Goal: Task Accomplishment & Management: Manage account settings

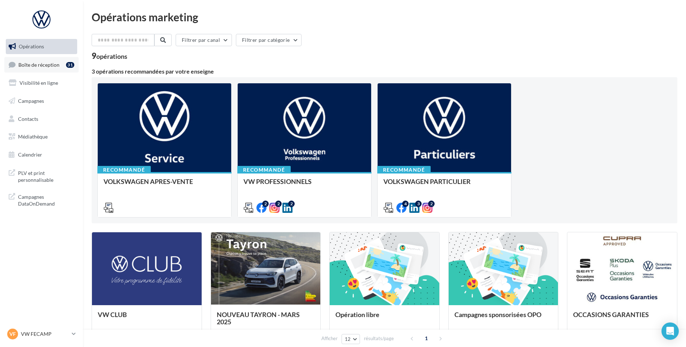
drag, startPoint x: 56, startPoint y: 56, endPoint x: 48, endPoint y: 60, distance: 8.6
click at [56, 56] on ul "Opérations Boîte de réception 31 Visibilité en ligne Campagnes Contacts Médiath…" at bounding box center [41, 100] width 77 height 129
click at [46, 60] on link "Boîte de réception 31" at bounding box center [41, 65] width 74 height 16
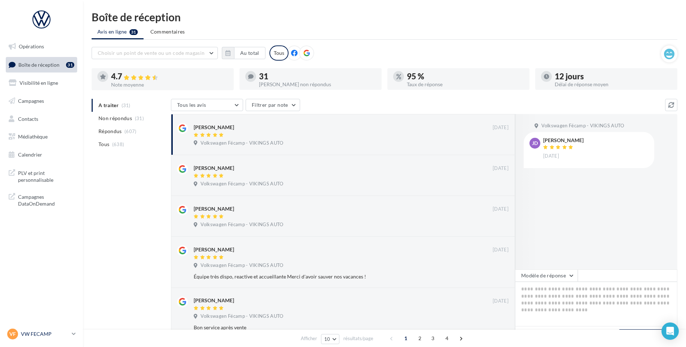
click at [56, 332] on p "VW FECAMP" at bounding box center [45, 334] width 48 height 7
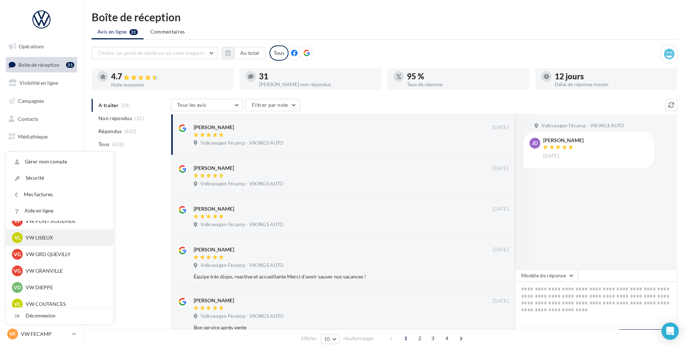
scroll to position [72, 0]
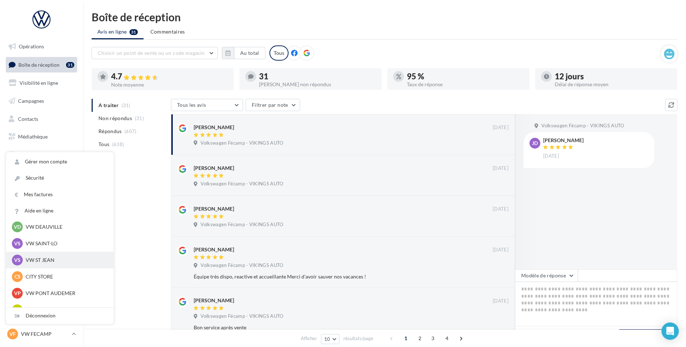
click at [49, 255] on div "VS VW ST JEAN vw-stj-vau" at bounding box center [60, 260] width 96 height 11
